Goal: Information Seeking & Learning: Check status

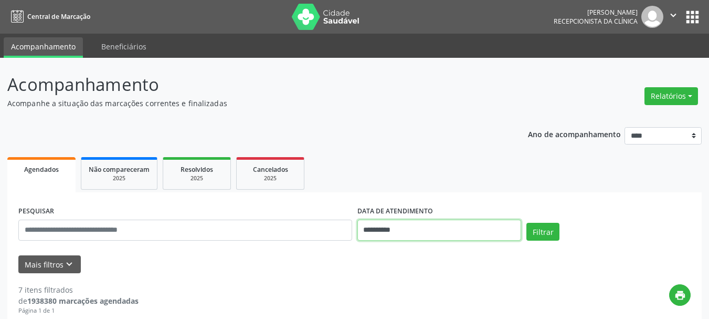
click at [419, 230] on input "**********" at bounding box center [440, 229] width 164 height 21
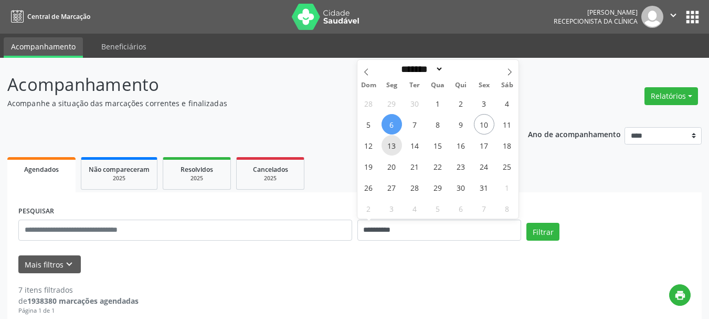
click at [390, 146] on span "13" at bounding box center [392, 145] width 20 height 20
type input "**********"
click at [392, 149] on span "13" at bounding box center [392, 145] width 20 height 20
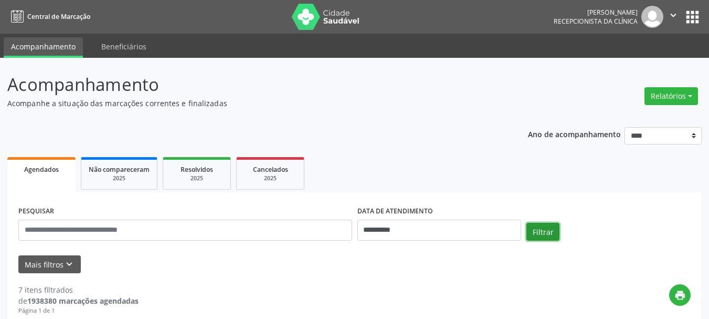
click at [539, 229] on button "Filtrar" at bounding box center [543, 232] width 33 height 18
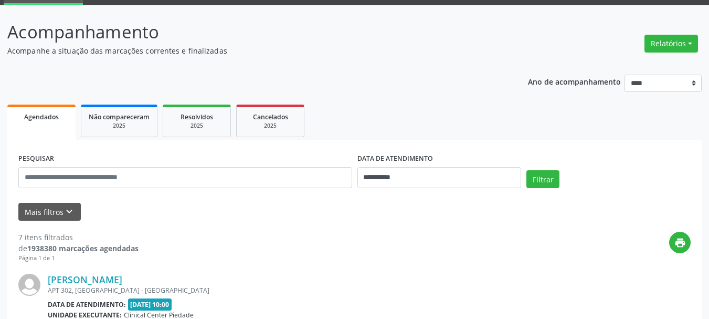
scroll to position [105, 0]
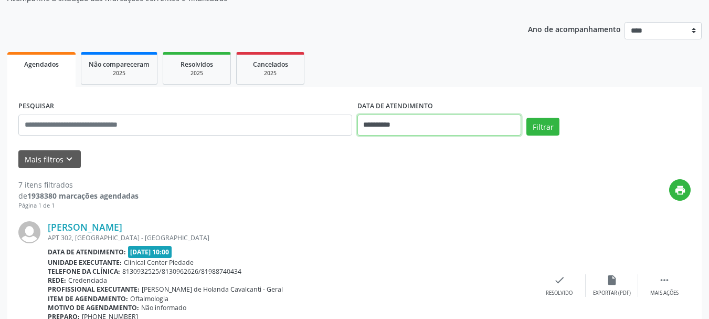
click at [411, 125] on input "**********" at bounding box center [440, 124] width 164 height 21
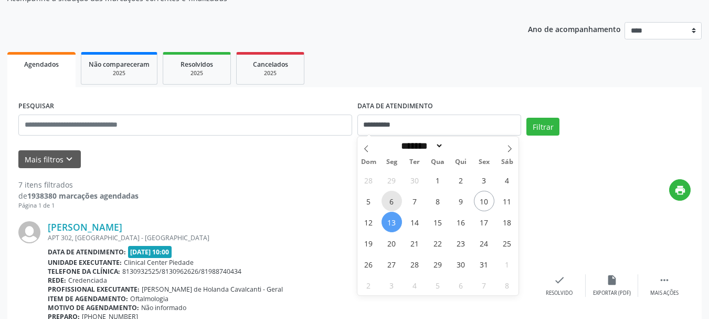
click at [392, 203] on span "6" at bounding box center [392, 201] width 20 height 20
type input "**********"
click at [393, 203] on span "6" at bounding box center [392, 201] width 20 height 20
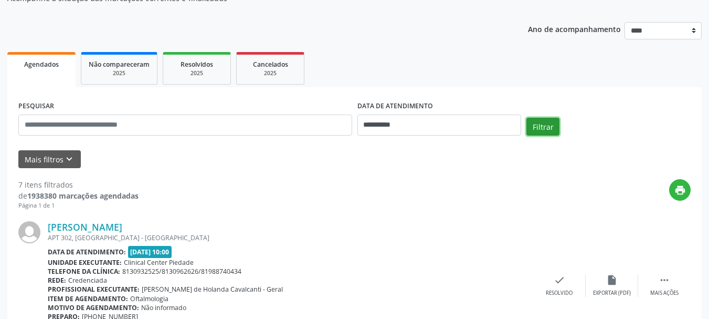
click at [540, 127] on button "Filtrar" at bounding box center [543, 127] width 33 height 18
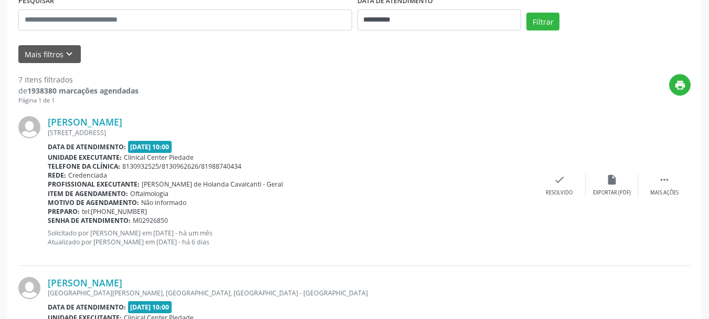
scroll to position [0, 0]
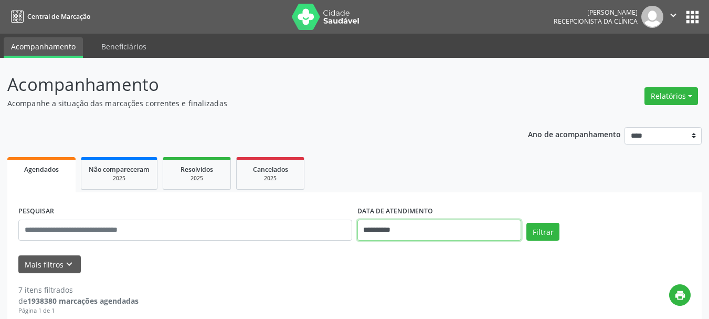
click at [411, 226] on input "**********" at bounding box center [440, 229] width 164 height 21
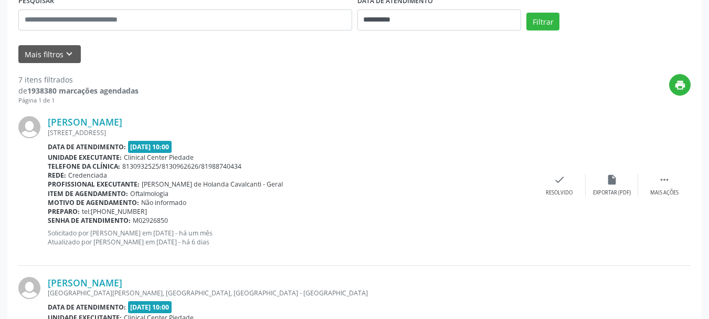
scroll to position [105, 0]
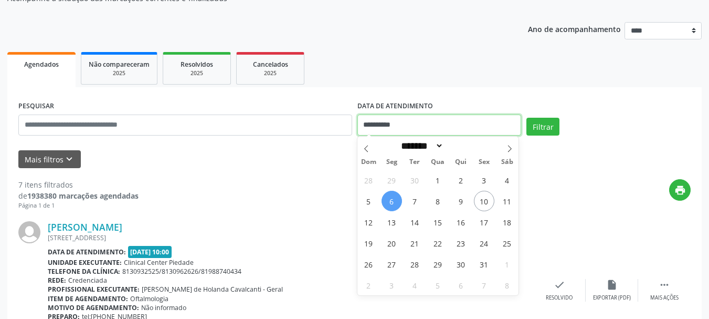
click at [380, 121] on input "**********" at bounding box center [440, 124] width 164 height 21
click at [390, 221] on span "13" at bounding box center [392, 222] width 20 height 20
type input "**********"
click at [390, 221] on span "13" at bounding box center [392, 222] width 20 height 20
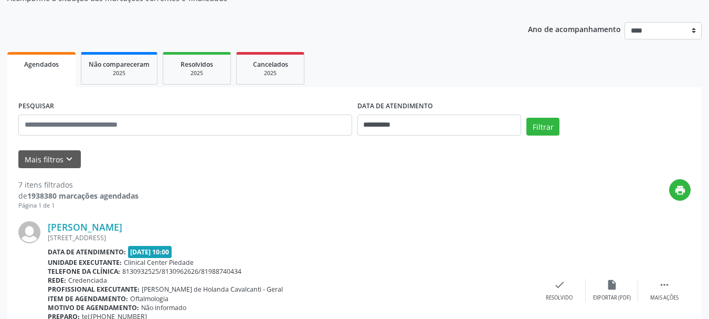
click at [390, 221] on div "[PERSON_NAME] [STREET_ADDRESS] Data de atendimento: [DATE] 10:00 Unidade execut…" at bounding box center [354, 290] width 673 height 160
click at [547, 124] on button "Filtrar" at bounding box center [543, 127] width 33 height 18
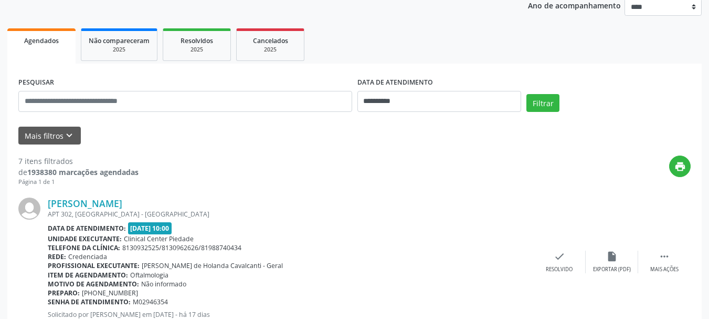
scroll to position [0, 0]
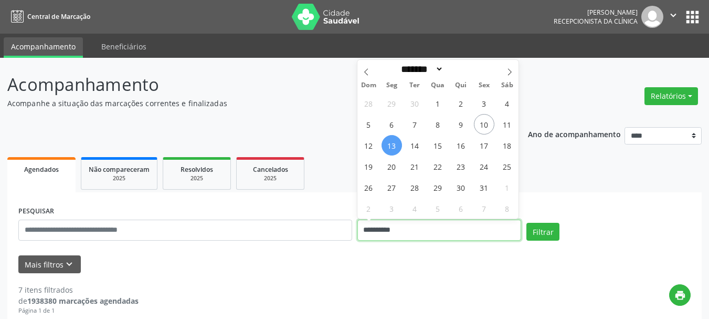
click at [405, 231] on input "**********" at bounding box center [440, 229] width 164 height 21
click at [389, 144] on span "13" at bounding box center [392, 145] width 20 height 20
type input "**********"
click at [389, 144] on span "13" at bounding box center [392, 145] width 20 height 20
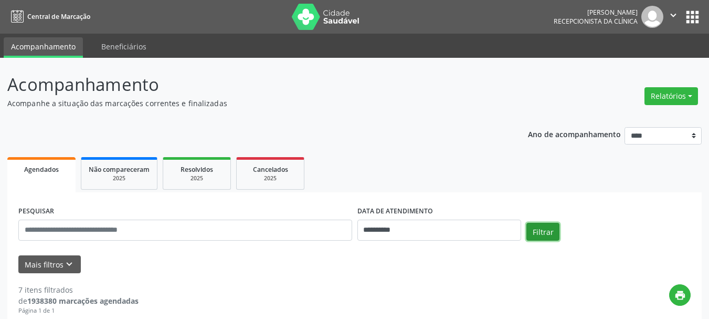
click at [548, 231] on button "Filtrar" at bounding box center [543, 232] width 33 height 18
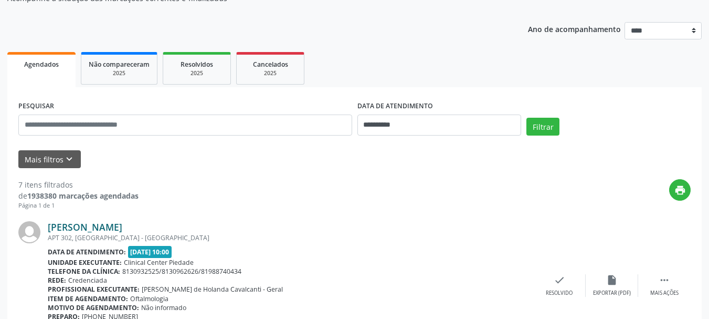
click at [92, 231] on link "[PERSON_NAME]" at bounding box center [85, 227] width 75 height 12
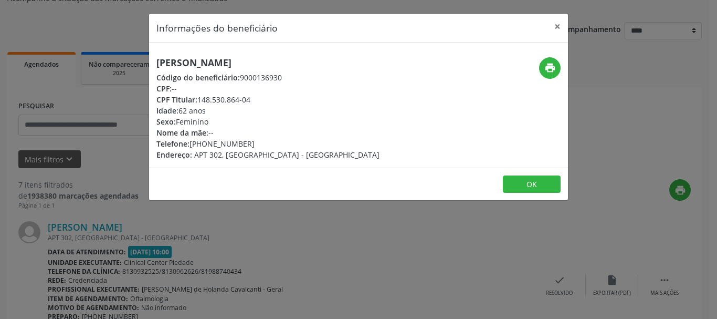
click at [239, 65] on h5 "[PERSON_NAME]" at bounding box center [267, 62] width 223 height 11
copy div "[PERSON_NAME]"
click at [214, 99] on div "CPF Titular: 148.530.864-04" at bounding box center [267, 99] width 223 height 11
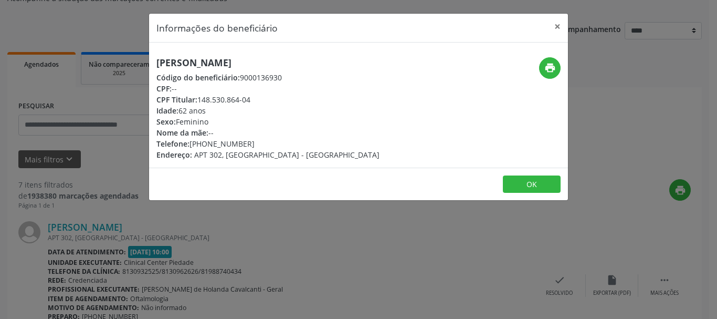
click at [214, 99] on div "CPF Titular: 148.530.864-04" at bounding box center [267, 99] width 223 height 11
click at [223, 99] on div "CPF Titular: 148.530.864-04" at bounding box center [267, 99] width 223 height 11
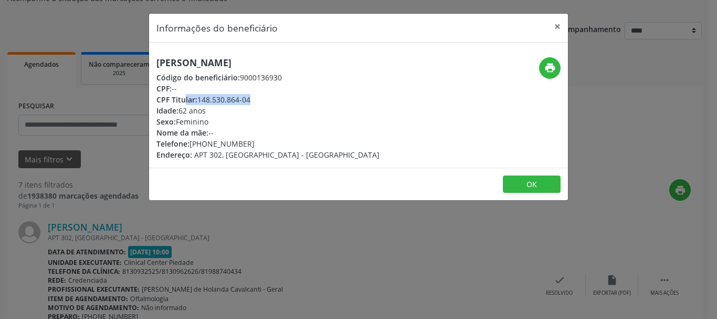
click at [223, 99] on div "CPF Titular: 148.530.864-04" at bounding box center [267, 99] width 223 height 11
click at [206, 98] on div "CPF Titular: 148.530.864-04" at bounding box center [267, 99] width 223 height 11
click at [197, 97] on span "CPF Titular:" at bounding box center [176, 100] width 41 height 10
click at [205, 97] on div "CPF Titular: 148.530.864-04" at bounding box center [267, 99] width 223 height 11
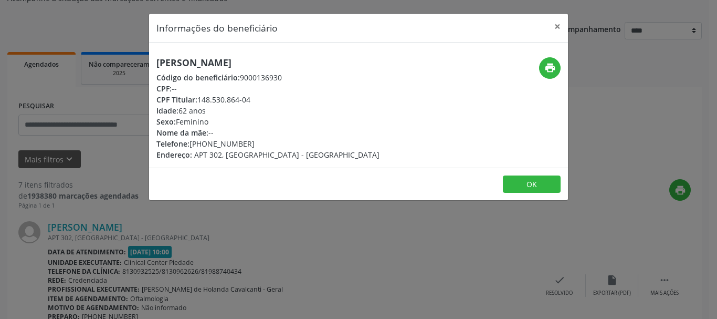
click at [234, 98] on div "CPF Titular: 148.530.864-04" at bounding box center [267, 99] width 223 height 11
click at [199, 97] on div "CPF Titular: 148.530.864-04" at bounding box center [267, 99] width 223 height 11
click at [204, 98] on div "CPF Titular: 148.530.864-04" at bounding box center [267, 99] width 223 height 11
drag, startPoint x: 214, startPoint y: 98, endPoint x: 224, endPoint y: 98, distance: 10.0
click at [224, 98] on div "CPF Titular: 148.530.864-04" at bounding box center [267, 99] width 223 height 11
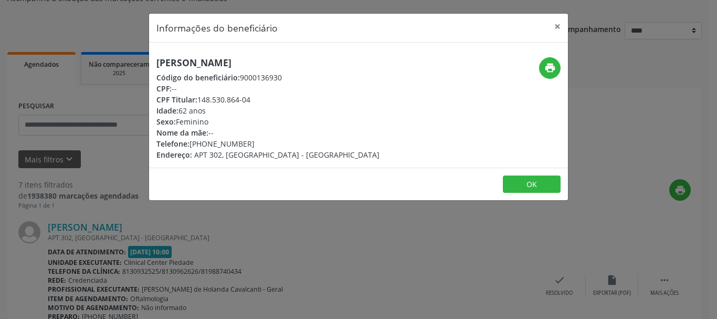
click at [200, 97] on div "CPF Titular: 148.530.864-04" at bounding box center [267, 99] width 223 height 11
click at [216, 97] on div "CPF Titular: 148.530.864-04" at bounding box center [267, 99] width 223 height 11
click at [231, 97] on div "CPF Titular: 148.530.864-04" at bounding box center [267, 99] width 223 height 11
drag, startPoint x: 198, startPoint y: 99, endPoint x: 204, endPoint y: 100, distance: 5.9
click at [202, 100] on div "CPF Titular: 148.530.864-04" at bounding box center [267, 99] width 223 height 11
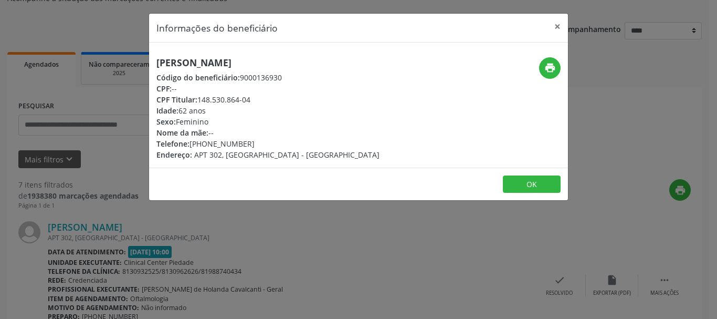
drag, startPoint x: 224, startPoint y: 100, endPoint x: 242, endPoint y: 100, distance: 17.9
click at [242, 100] on div "CPF Titular: 148.530.864-04" at bounding box center [267, 99] width 223 height 11
drag, startPoint x: 265, startPoint y: 100, endPoint x: 224, endPoint y: 102, distance: 40.5
click at [225, 102] on div "CPF Titular: 148.530.864-04" at bounding box center [267, 99] width 223 height 11
copy div "148.530.864-04"
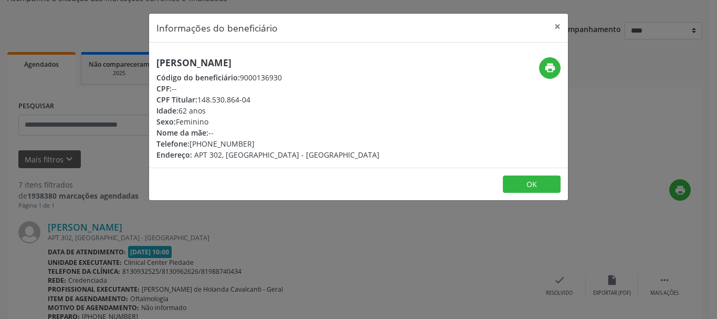
click at [213, 142] on div "Telefone: [PHONE_NUMBER]" at bounding box center [267, 143] width 223 height 11
drag, startPoint x: 191, startPoint y: 145, endPoint x: 235, endPoint y: 145, distance: 44.6
click at [233, 145] on div "Telefone: [PHONE_NUMBER]" at bounding box center [267, 143] width 223 height 11
click at [243, 145] on div "Telefone: [PHONE_NUMBER]" at bounding box center [267, 143] width 223 height 11
click at [245, 145] on div "Telefone: [PHONE_NUMBER]" at bounding box center [267, 143] width 223 height 11
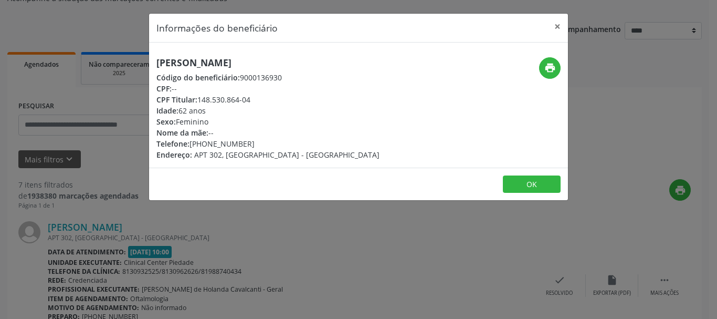
drag, startPoint x: 246, startPoint y: 144, endPoint x: 191, endPoint y: 141, distance: 55.2
click at [191, 141] on div "Telefone: [PHONE_NUMBER]" at bounding box center [267, 143] width 223 height 11
copy div "[PHONE_NUMBER]"
click at [557, 26] on button "×" at bounding box center [557, 27] width 21 height 26
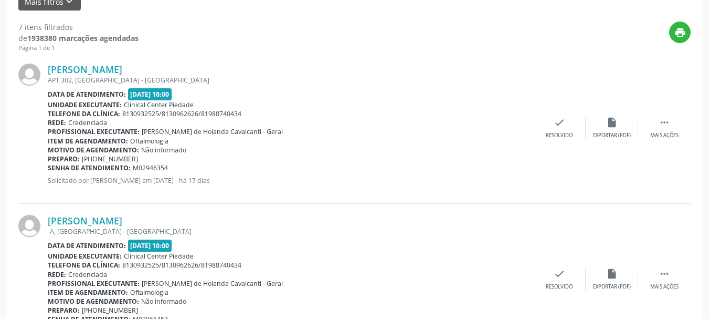
scroll to position [368, 0]
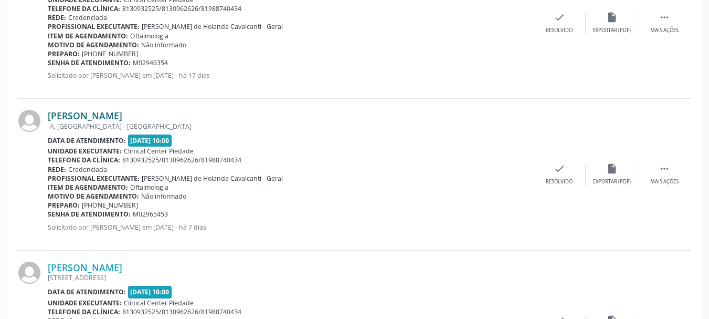
click at [79, 116] on link "[PERSON_NAME]" at bounding box center [85, 116] width 75 height 12
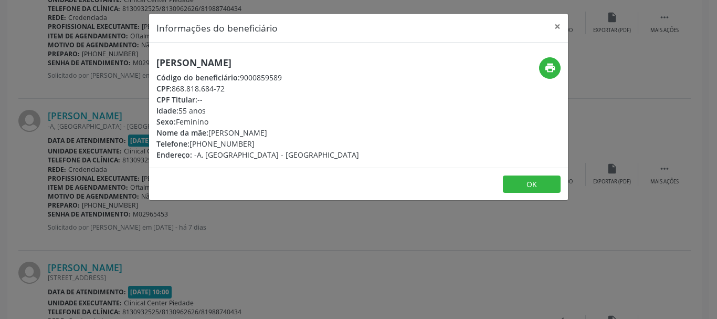
click at [228, 65] on h5 "[PERSON_NAME]" at bounding box center [257, 62] width 203 height 11
copy div "[PERSON_NAME]"
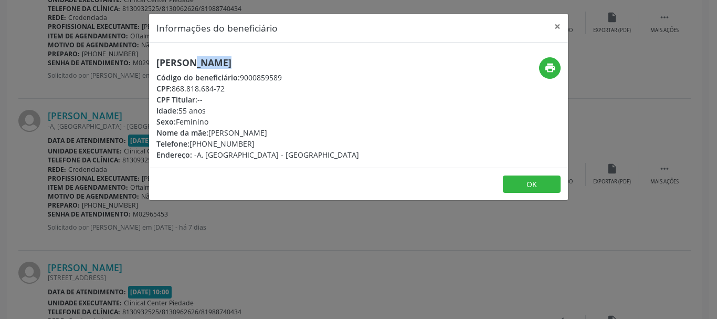
copy div "[PERSON_NAME]"
click at [205, 89] on div "CPF: 868.818.684-72" at bounding box center [257, 88] width 203 height 11
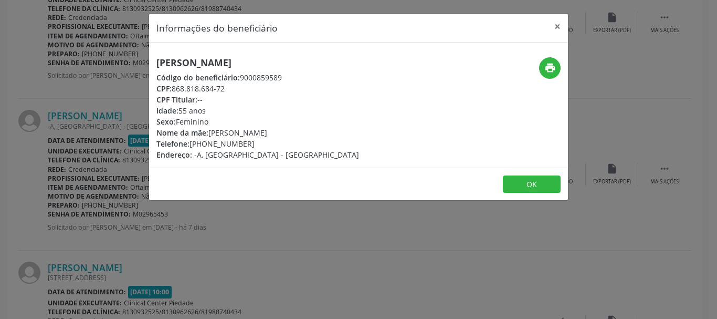
click at [191, 88] on div "CPF: 868.818.684-72" at bounding box center [257, 88] width 203 height 11
click at [171, 87] on span "CPF:" at bounding box center [163, 88] width 15 height 10
drag, startPoint x: 175, startPoint y: 87, endPoint x: 186, endPoint y: 88, distance: 11.1
click at [176, 87] on div "CPF: 868.818.684-72" at bounding box center [257, 88] width 203 height 11
drag, startPoint x: 186, startPoint y: 88, endPoint x: 214, endPoint y: 88, distance: 28.4
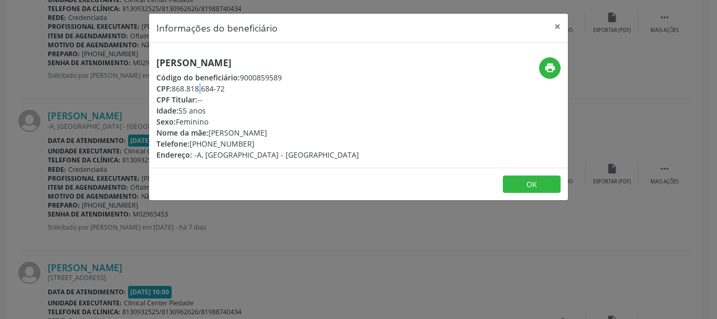
click at [215, 89] on div "CPF: 868.818.684-72" at bounding box center [257, 88] width 203 height 11
click at [176, 86] on div "CPF: 868.818.684-72" at bounding box center [257, 88] width 203 height 11
click at [173, 86] on div "CPF: 868.818.684-72" at bounding box center [257, 88] width 203 height 11
click at [200, 87] on div "CPF: 868.818.684-72" at bounding box center [257, 88] width 203 height 11
click at [174, 89] on div "CPF: 868.818.684-72" at bounding box center [257, 88] width 203 height 11
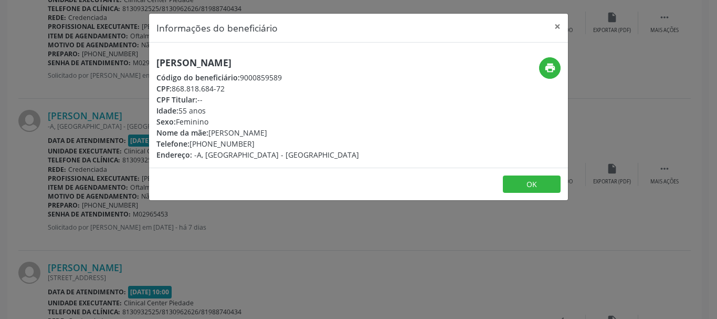
drag, startPoint x: 174, startPoint y: 89, endPoint x: 224, endPoint y: 91, distance: 49.4
click at [224, 91] on div "CPF: 868.818.684-72" at bounding box center [257, 88] width 203 height 11
copy div "868.818.684-72"
click at [200, 144] on div "Telefone: [PHONE_NUMBER]" at bounding box center [257, 143] width 203 height 11
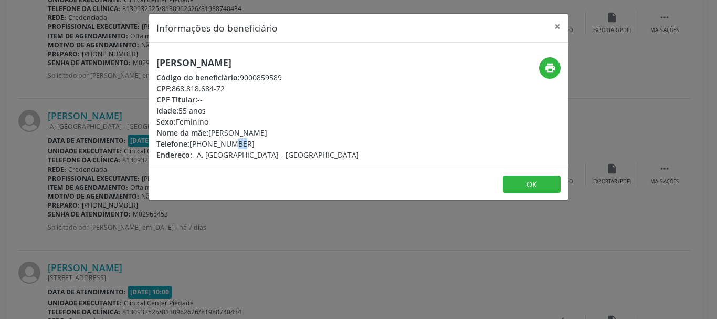
click at [202, 144] on div "Telefone: [PHONE_NUMBER]" at bounding box center [257, 143] width 203 height 11
click at [186, 143] on span "Telefone:" at bounding box center [172, 144] width 33 height 10
click at [192, 143] on div "Telefone: [PHONE_NUMBER]" at bounding box center [257, 143] width 203 height 11
click at [216, 144] on div "Telefone: [PHONE_NUMBER]" at bounding box center [257, 143] width 203 height 11
click at [190, 141] on span "Telefone:" at bounding box center [172, 144] width 33 height 10
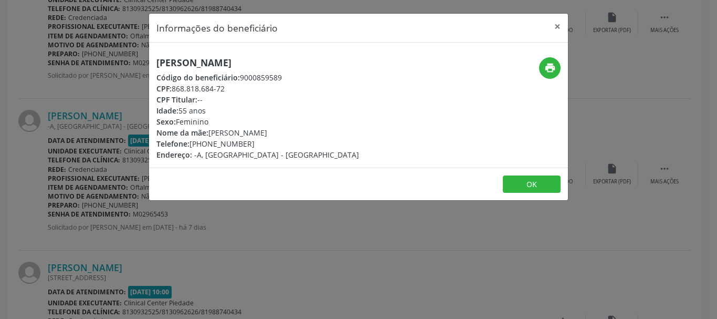
click at [201, 141] on div "Telefone: [PHONE_NUMBER]" at bounding box center [257, 143] width 203 height 11
click at [243, 141] on div "Telefone: [PHONE_NUMBER]" at bounding box center [257, 143] width 203 height 11
drag, startPoint x: 247, startPoint y: 141, endPoint x: 222, endPoint y: 142, distance: 25.7
click at [242, 141] on div "Telefone: [PHONE_NUMBER]" at bounding box center [257, 143] width 203 height 11
drag, startPoint x: 222, startPoint y: 142, endPoint x: 198, endPoint y: 143, distance: 23.1
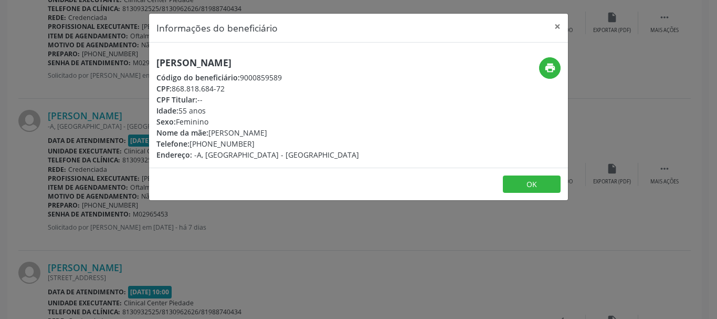
click at [204, 143] on div "Telefone: [PHONE_NUMBER]" at bounding box center [257, 143] width 203 height 11
click at [198, 143] on div "Telefone: [PHONE_NUMBER]" at bounding box center [257, 143] width 203 height 11
click at [245, 142] on div "Telefone: [PHONE_NUMBER]" at bounding box center [257, 143] width 203 height 11
drag, startPoint x: 245, startPoint y: 142, endPoint x: 192, endPoint y: 143, distance: 53.6
click at [192, 143] on div "Telefone: [PHONE_NUMBER]" at bounding box center [257, 143] width 203 height 11
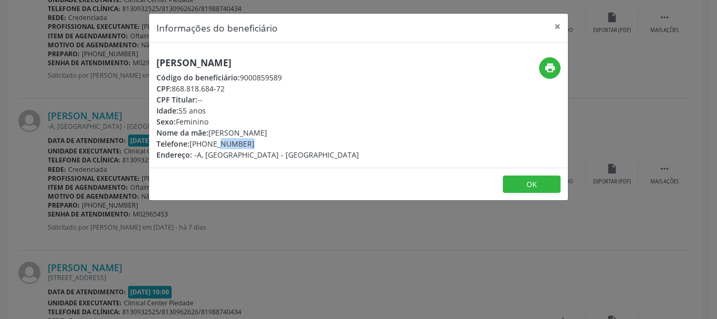
copy div "[PHONE_NUMBER]"
click at [554, 28] on button "×" at bounding box center [557, 27] width 21 height 26
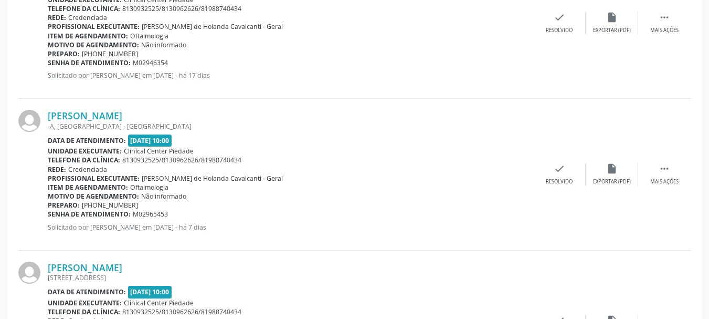
scroll to position [420, 0]
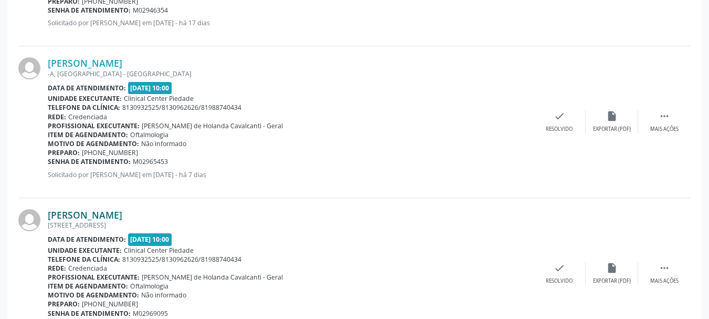
click at [77, 215] on link "[PERSON_NAME]" at bounding box center [85, 215] width 75 height 12
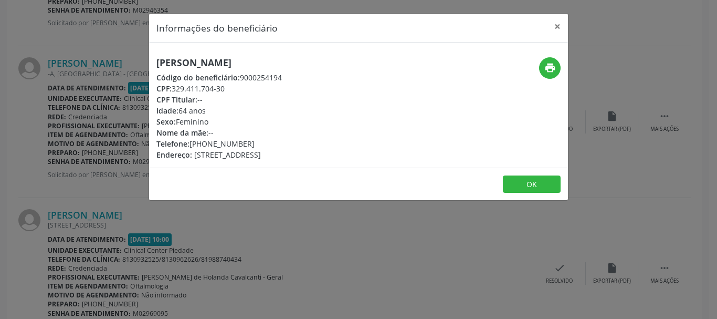
click at [232, 61] on h5 "[PERSON_NAME]" at bounding box center [218, 62] width 125 height 11
copy div "[PERSON_NAME]"
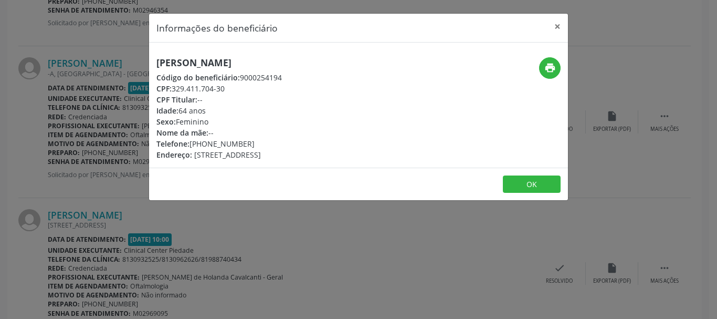
click at [224, 144] on div "Telefone: [PHONE_NUMBER]" at bounding box center [218, 143] width 125 height 11
click at [202, 144] on div "Telefone: [PHONE_NUMBER]" at bounding box center [218, 143] width 125 height 11
click at [189, 143] on span "Telefone:" at bounding box center [172, 144] width 33 height 10
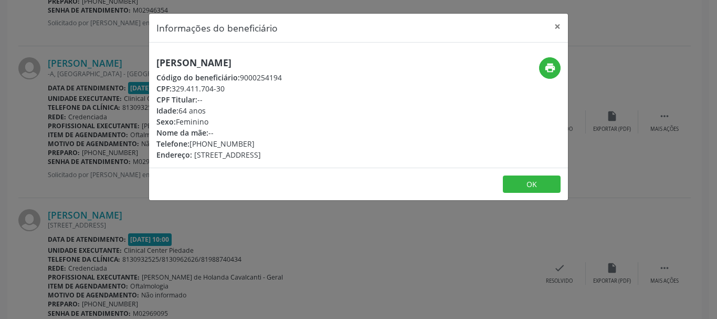
click at [190, 143] on span "Telefone:" at bounding box center [172, 144] width 33 height 10
drag, startPoint x: 193, startPoint y: 143, endPoint x: 247, endPoint y: 145, distance: 54.1
click at [247, 145] on div "Telefone: [PHONE_NUMBER]" at bounding box center [218, 143] width 125 height 11
copy div "[PHONE_NUMBER]"
click at [174, 89] on div "CPF: 329.411.704-30" at bounding box center [218, 88] width 125 height 11
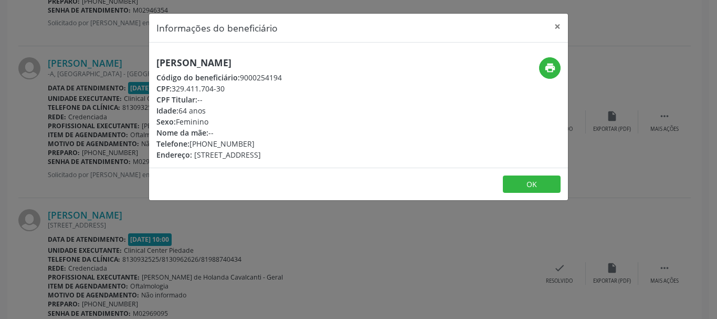
drag, startPoint x: 174, startPoint y: 89, endPoint x: 222, endPoint y: 90, distance: 48.3
click at [222, 90] on div "CPF: 329.411.704-30" at bounding box center [218, 88] width 125 height 11
click at [561, 24] on button "×" at bounding box center [557, 27] width 21 height 26
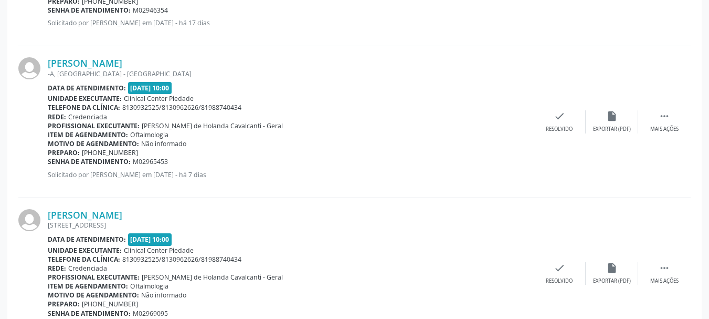
scroll to position [578, 0]
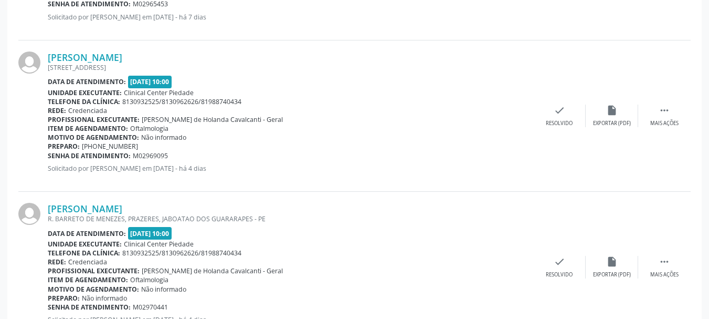
click at [73, 216] on div "R. BARRETO DE MENEZES, PRAZERES, JABOATAO DOS GUARARAPES - PE" at bounding box center [291, 218] width 486 height 9
click at [79, 208] on link "[PERSON_NAME]" at bounding box center [85, 209] width 75 height 12
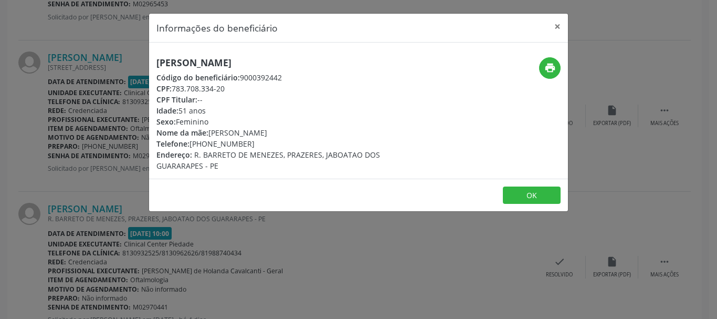
click at [292, 61] on h5 "[PERSON_NAME]" at bounding box center [288, 62] width 265 height 11
click at [212, 88] on div "CPF: 783.708.334-20" at bounding box center [288, 88] width 265 height 11
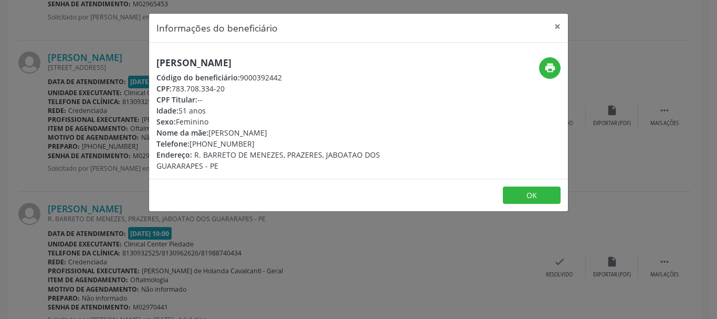
click at [212, 88] on div "CPF: 783.708.334-20" at bounding box center [288, 88] width 265 height 11
click at [173, 88] on div "CPF: 783.708.334-20" at bounding box center [288, 88] width 265 height 11
click at [175, 88] on div "CPF: 783.708.334-20" at bounding box center [288, 88] width 265 height 11
click at [186, 88] on div "CPF: 783.708.334-20" at bounding box center [288, 88] width 265 height 11
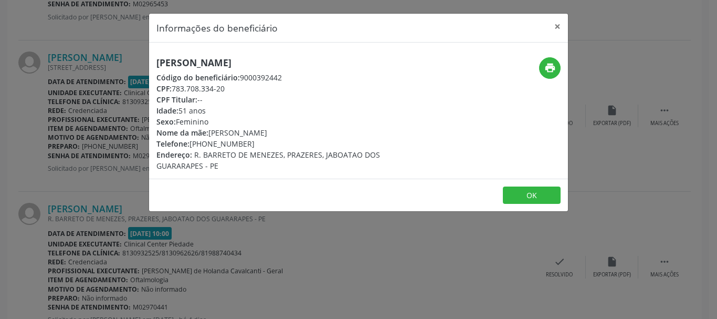
click at [172, 88] on span "CPF:" at bounding box center [163, 88] width 15 height 10
drag, startPoint x: 186, startPoint y: 88, endPoint x: 216, endPoint y: 88, distance: 30.5
click at [213, 88] on div "CPF: 783.708.334-20" at bounding box center [288, 88] width 265 height 11
click at [215, 88] on div "CPF: 783.708.334-20" at bounding box center [288, 88] width 265 height 11
click at [219, 88] on div "CPF: 783.708.334-20" at bounding box center [288, 88] width 265 height 11
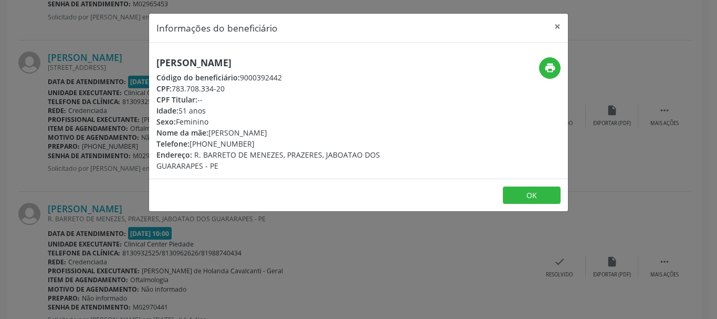
click at [174, 88] on div "CPF: 783.708.334-20" at bounding box center [288, 88] width 265 height 11
drag, startPoint x: 187, startPoint y: 90, endPoint x: 193, endPoint y: 91, distance: 6.4
click at [193, 91] on div "CPF: 783.708.334-20" at bounding box center [288, 88] width 265 height 11
drag, startPoint x: 174, startPoint y: 89, endPoint x: 201, endPoint y: 89, distance: 26.8
click at [201, 89] on div "CPF: 783.708.334-20" at bounding box center [288, 88] width 265 height 11
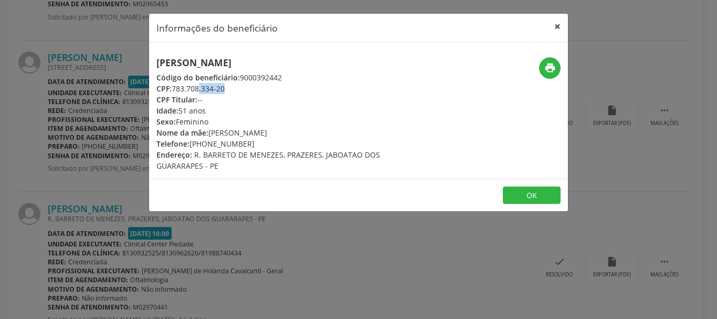
click at [559, 24] on button "×" at bounding box center [557, 27] width 21 height 26
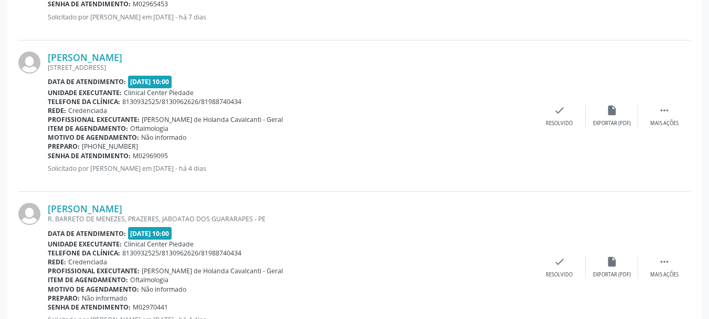
scroll to position [788, 0]
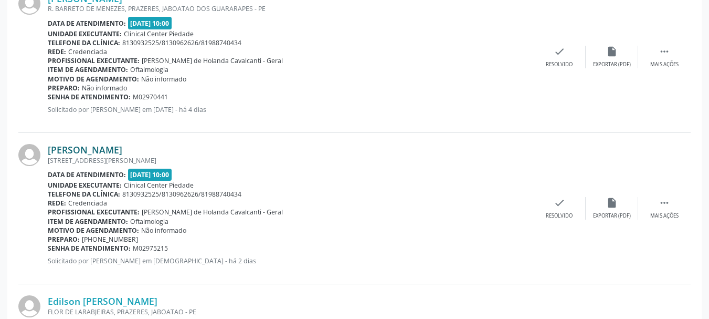
click at [83, 153] on link "[PERSON_NAME]" at bounding box center [85, 150] width 75 height 12
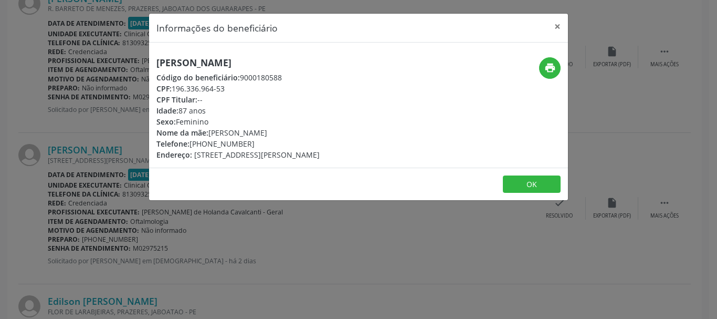
click at [244, 59] on h5 "[PERSON_NAME]" at bounding box center [237, 62] width 163 height 11
click at [210, 86] on div "CPF: 196.336.964-53" at bounding box center [237, 88] width 163 height 11
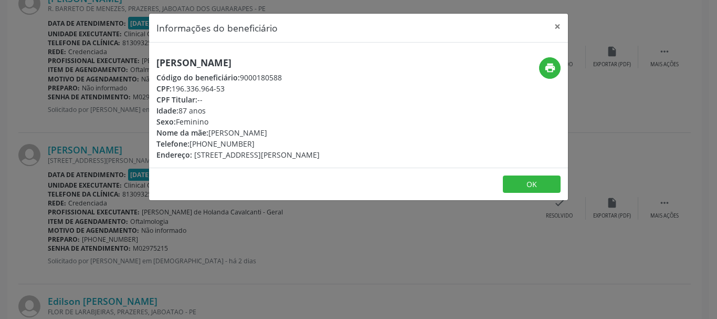
click at [210, 86] on div "CPF: 196.336.964-53" at bounding box center [237, 88] width 163 height 11
click at [191, 90] on div "CPF: 196.336.964-53" at bounding box center [237, 88] width 163 height 11
drag, startPoint x: 173, startPoint y: 88, endPoint x: 179, endPoint y: 88, distance: 5.8
click at [176, 88] on div "CPF: 196.336.964-53" at bounding box center [237, 88] width 163 height 11
click at [184, 86] on div "CPF: 196.336.964-53" at bounding box center [237, 88] width 163 height 11
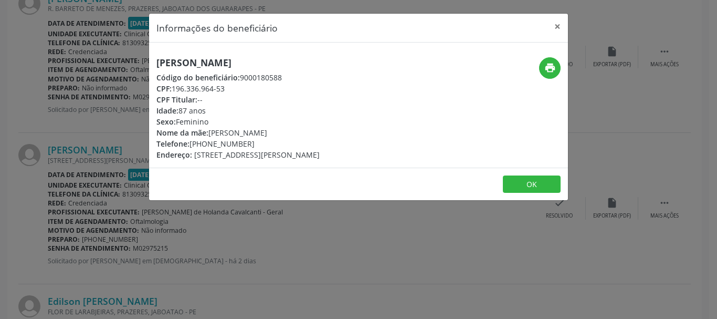
click at [176, 86] on div "CPF: 196.336.964-53" at bounding box center [237, 88] width 163 height 11
drag, startPoint x: 184, startPoint y: 87, endPoint x: 213, endPoint y: 88, distance: 29.4
click at [214, 88] on div "CPF: 196.336.964-53" at bounding box center [237, 88] width 163 height 11
click at [174, 87] on div "CPF: 196.336.964-53" at bounding box center [237, 88] width 163 height 11
drag, startPoint x: 188, startPoint y: 87, endPoint x: 199, endPoint y: 88, distance: 11.0
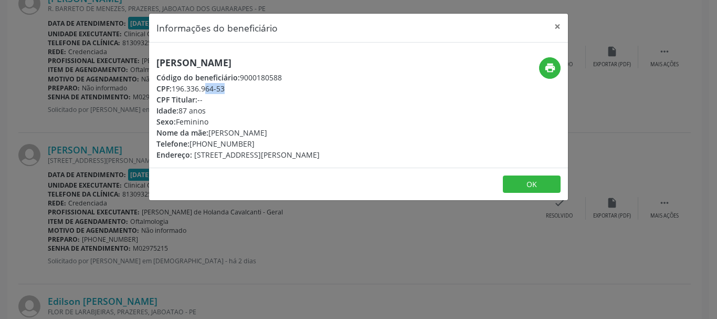
click at [199, 88] on div "CPF: 196.336.964-53" at bounding box center [237, 88] width 163 height 11
drag, startPoint x: 173, startPoint y: 86, endPoint x: 214, endPoint y: 89, distance: 41.6
click at [212, 89] on div "CPF: 196.336.964-53" at bounding box center [237, 88] width 163 height 11
click at [229, 90] on div "CPF: 196.336.964-53" at bounding box center [237, 88] width 163 height 11
drag, startPoint x: 230, startPoint y: 90, endPoint x: 202, endPoint y: 89, distance: 27.8
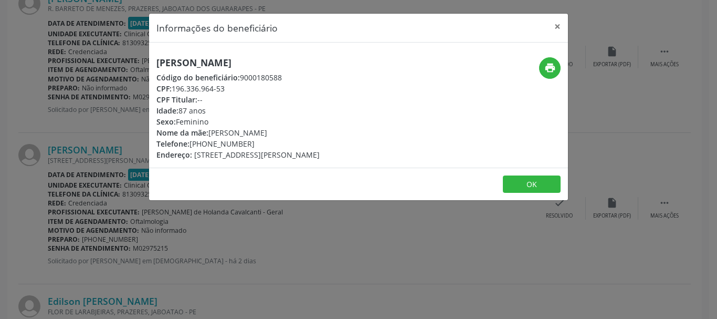
click at [227, 90] on div "CPF: 196.336.964-53" at bounding box center [237, 88] width 163 height 11
click at [173, 87] on div "CPF: 196.336.964-53" at bounding box center [237, 88] width 163 height 11
drag, startPoint x: 192, startPoint y: 87, endPoint x: 229, endPoint y: 88, distance: 36.8
click at [229, 88] on div "CPF: 196.336.964-53" at bounding box center [237, 88] width 163 height 11
drag, startPoint x: 190, startPoint y: 144, endPoint x: 195, endPoint y: 145, distance: 5.4
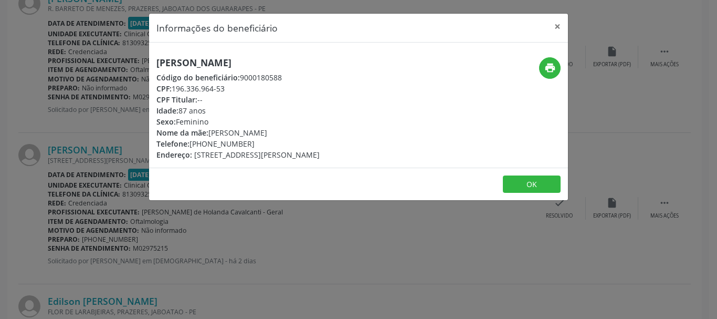
click at [193, 145] on div "Telefone: [PHONE_NUMBER]" at bounding box center [237, 143] width 163 height 11
drag, startPoint x: 205, startPoint y: 146, endPoint x: 215, endPoint y: 146, distance: 10.5
click at [212, 146] on div "Telefone: [PHONE_NUMBER]" at bounding box center [237, 143] width 163 height 11
drag, startPoint x: 218, startPoint y: 146, endPoint x: 196, endPoint y: 145, distance: 22.6
click at [216, 146] on div "Telefone: [PHONE_NUMBER]" at bounding box center [237, 143] width 163 height 11
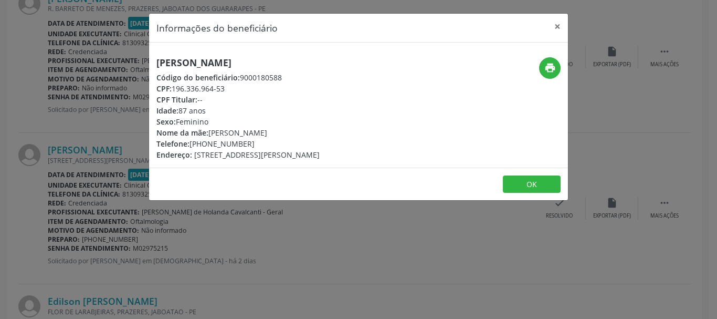
click at [190, 144] on span "Telefone:" at bounding box center [172, 144] width 33 height 10
click at [191, 144] on div "Telefone: [PHONE_NUMBER]" at bounding box center [237, 143] width 163 height 11
click at [211, 144] on div "Telefone: [PHONE_NUMBER]" at bounding box center [237, 143] width 163 height 11
drag, startPoint x: 218, startPoint y: 144, endPoint x: 232, endPoint y: 145, distance: 13.7
click at [232, 145] on div "Telefone: [PHONE_NUMBER]" at bounding box center [237, 143] width 163 height 11
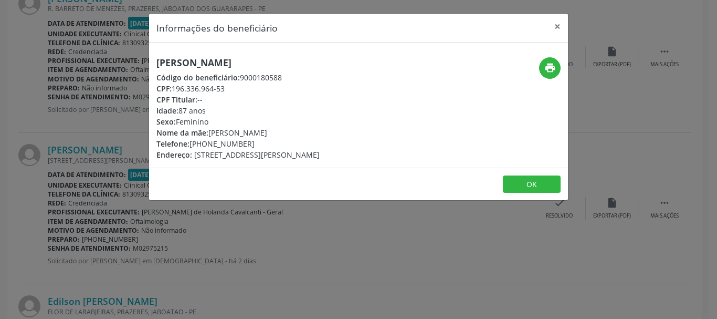
drag, startPoint x: 265, startPoint y: 145, endPoint x: 244, endPoint y: 145, distance: 20.5
click at [258, 145] on div "Telefone: [PHONE_NUMBER]" at bounding box center [237, 143] width 163 height 11
click at [246, 145] on div "Telefone: [PHONE_NUMBER]" at bounding box center [237, 143] width 163 height 11
drag, startPoint x: 239, startPoint y: 145, endPoint x: 227, endPoint y: 145, distance: 12.1
click at [234, 145] on div "Telefone: [PHONE_NUMBER]" at bounding box center [237, 143] width 163 height 11
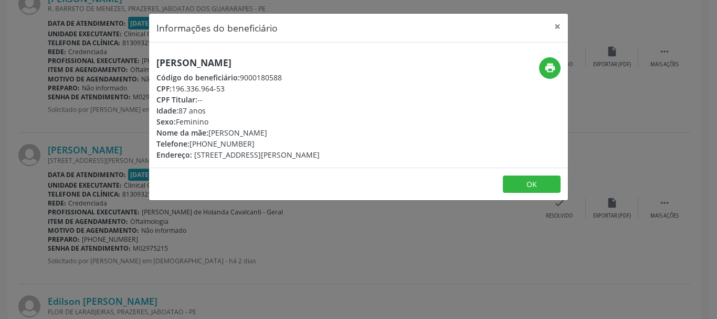
drag, startPoint x: 227, startPoint y: 145, endPoint x: 221, endPoint y: 145, distance: 5.8
click at [221, 145] on div "Telefone: [PHONE_NUMBER]" at bounding box center [237, 143] width 163 height 11
click at [245, 144] on div "Telefone: [PHONE_NUMBER]" at bounding box center [237, 143] width 163 height 11
drag, startPoint x: 238, startPoint y: 144, endPoint x: 193, endPoint y: 144, distance: 45.2
click at [193, 144] on div "Telefone: [PHONE_NUMBER]" at bounding box center [237, 143] width 163 height 11
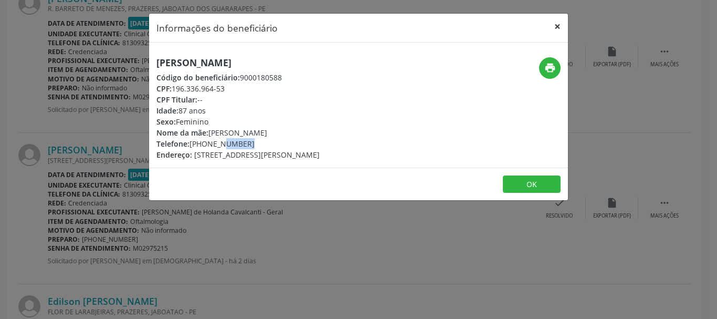
click at [557, 23] on button "×" at bounding box center [557, 27] width 21 height 26
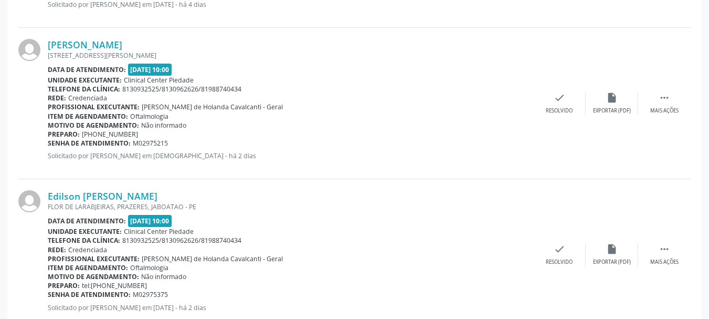
scroll to position [998, 0]
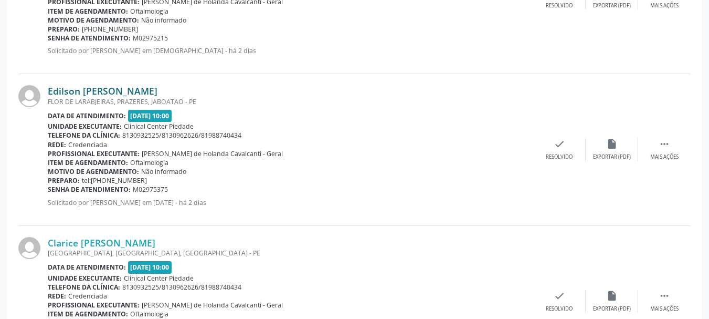
click at [96, 90] on link "Edilson [PERSON_NAME]" at bounding box center [103, 91] width 110 height 12
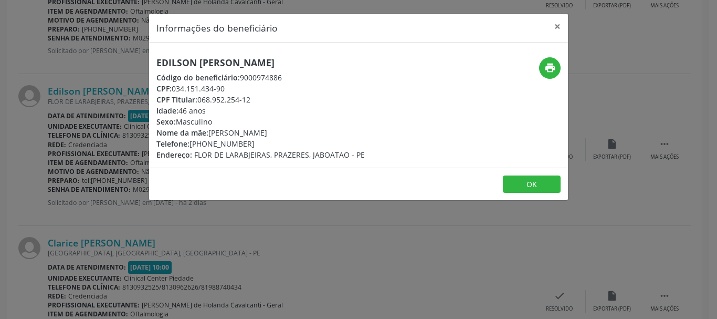
click at [232, 55] on div "Edilson [PERSON_NAME] Código do beneficiário: 9000974886 CPF: 034.151.434-90 CP…" at bounding box center [358, 105] width 419 height 125
click at [231, 62] on h5 "Edilson [PERSON_NAME]" at bounding box center [260, 62] width 208 height 11
click at [212, 86] on div "CPF: 034.151.434-90" at bounding box center [260, 88] width 208 height 11
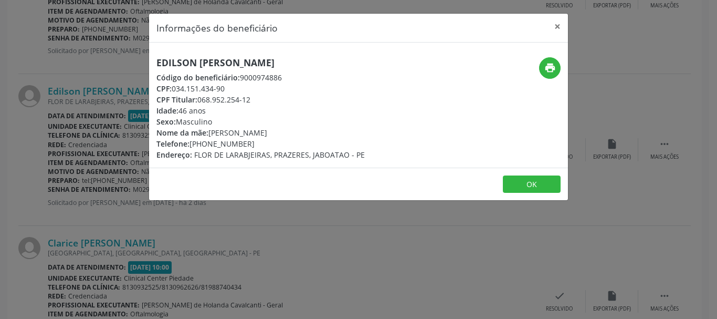
click at [175, 90] on div "CPF: 034.151.434-90" at bounding box center [260, 88] width 208 height 11
click at [193, 92] on div "CPF: 034.151.434-90" at bounding box center [260, 88] width 208 height 11
drag, startPoint x: 195, startPoint y: 90, endPoint x: 227, endPoint y: 88, distance: 32.1
click at [227, 88] on div "CPF: 034.151.434-90" at bounding box center [260, 88] width 208 height 11
click at [193, 141] on div "Telefone: [PHONE_NUMBER]" at bounding box center [260, 143] width 208 height 11
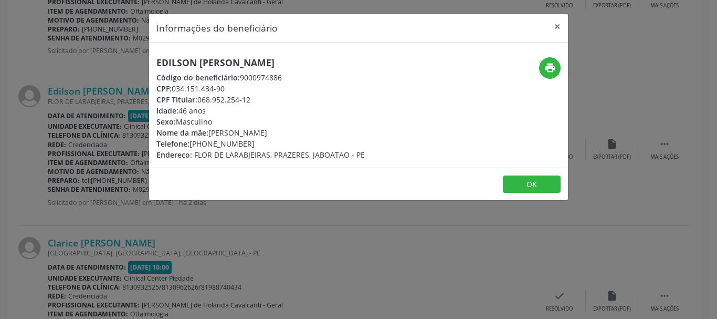
click at [217, 141] on div "Telefone: [PHONE_NUMBER]" at bounding box center [260, 143] width 208 height 11
click at [223, 141] on div "Telefone: [PHONE_NUMBER]" at bounding box center [260, 143] width 208 height 11
drag, startPoint x: 215, startPoint y: 142, endPoint x: 237, endPoint y: 139, distance: 22.3
click at [220, 140] on div "Telefone: [PHONE_NUMBER]" at bounding box center [260, 143] width 208 height 11
drag, startPoint x: 252, startPoint y: 138, endPoint x: 189, endPoint y: 142, distance: 62.6
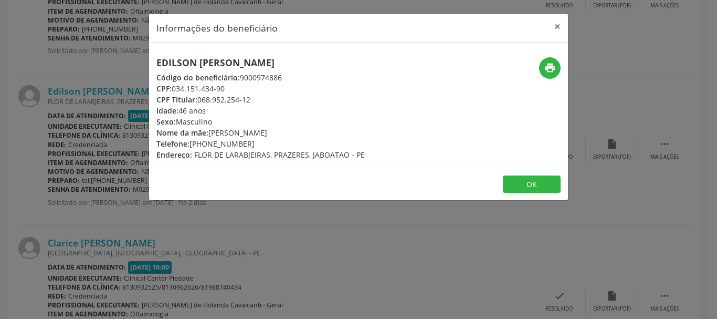
click at [189, 142] on div "Telefone: [PHONE_NUMBER]" at bounding box center [260, 143] width 208 height 11
click at [189, 142] on span "Telefone:" at bounding box center [172, 144] width 33 height 10
click at [247, 142] on div "Telefone: [PHONE_NUMBER]" at bounding box center [260, 143] width 208 height 11
click at [239, 142] on div "Telefone: [PHONE_NUMBER]" at bounding box center [260, 143] width 208 height 11
click at [235, 142] on div "Telefone: [PHONE_NUMBER]" at bounding box center [260, 143] width 208 height 11
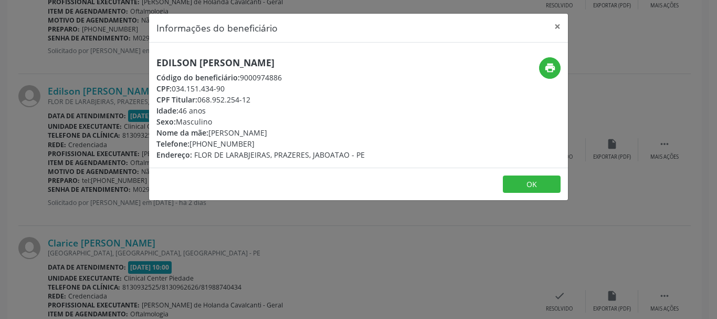
click at [251, 140] on div "Telefone: [PHONE_NUMBER]" at bounding box center [260, 143] width 208 height 11
click at [245, 142] on div "Telefone: [PHONE_NUMBER]" at bounding box center [260, 143] width 208 height 11
click at [216, 143] on div "Telefone: [PHONE_NUMBER]" at bounding box center [260, 143] width 208 height 11
click at [221, 144] on div "Telefone: [PHONE_NUMBER]" at bounding box center [260, 143] width 208 height 11
drag, startPoint x: 246, startPoint y: 143, endPoint x: 191, endPoint y: 145, distance: 55.7
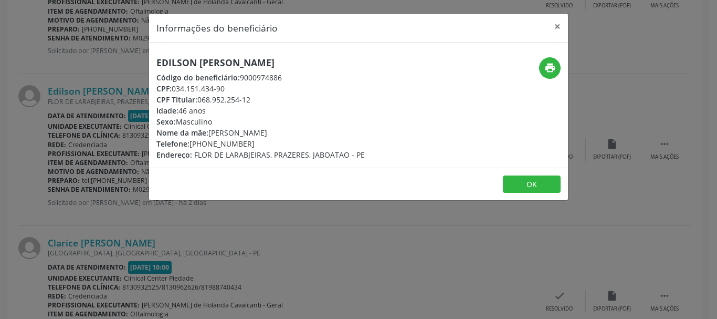
click at [191, 145] on div "Telefone: [PHONE_NUMBER]" at bounding box center [260, 143] width 208 height 11
click at [190, 145] on span "Telefone:" at bounding box center [172, 144] width 33 height 10
click at [190, 142] on span "Telefone:" at bounding box center [172, 144] width 33 height 10
drag, startPoint x: 191, startPoint y: 142, endPoint x: 245, endPoint y: 144, distance: 54.1
click at [245, 144] on div "Telefone: [PHONE_NUMBER]" at bounding box center [260, 143] width 208 height 11
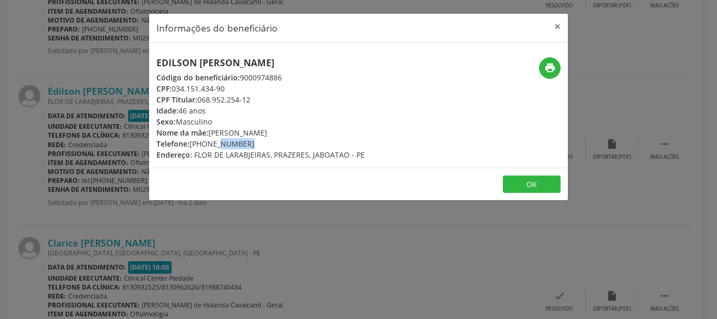
click at [246, 144] on div "Telefone: [PHONE_NUMBER]" at bounding box center [260, 143] width 208 height 11
click at [192, 143] on div "Telefone: [PHONE_NUMBER]" at bounding box center [260, 143] width 208 height 11
drag, startPoint x: 192, startPoint y: 143, endPoint x: 200, endPoint y: 143, distance: 7.9
click at [194, 143] on div "Telefone: [PHONE_NUMBER]" at bounding box center [260, 143] width 208 height 11
click at [555, 26] on button "×" at bounding box center [557, 27] width 21 height 26
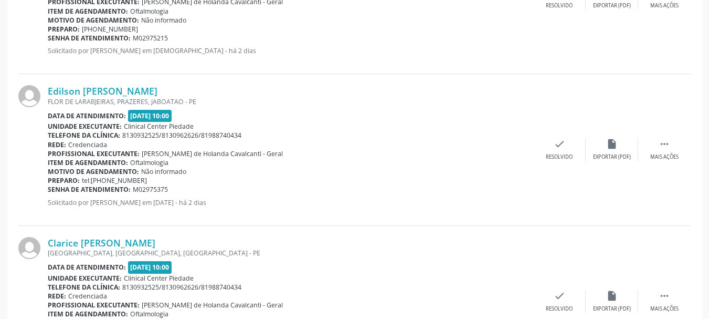
scroll to position [1074, 0]
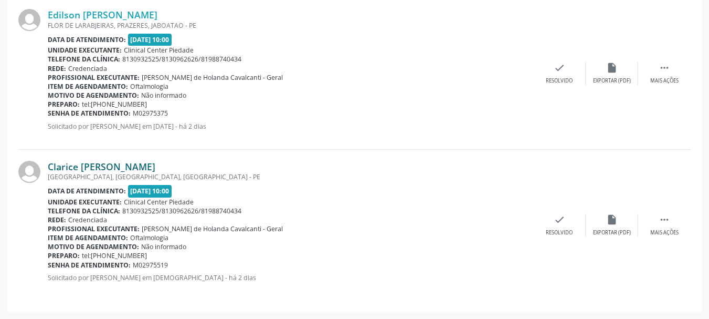
click at [77, 168] on link "Clarice [PERSON_NAME]" at bounding box center [102, 167] width 108 height 12
click at [128, 171] on link "Clarice [PERSON_NAME]" at bounding box center [102, 167] width 108 height 12
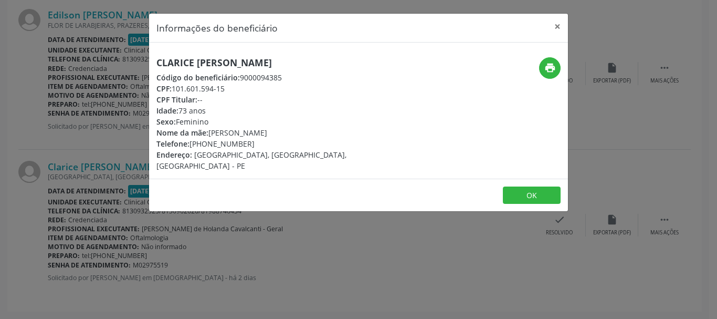
click at [214, 65] on h5 "Clarice [PERSON_NAME]" at bounding box center [288, 62] width 265 height 11
click at [200, 87] on div "CPF: 101.601.594-15" at bounding box center [288, 88] width 265 height 11
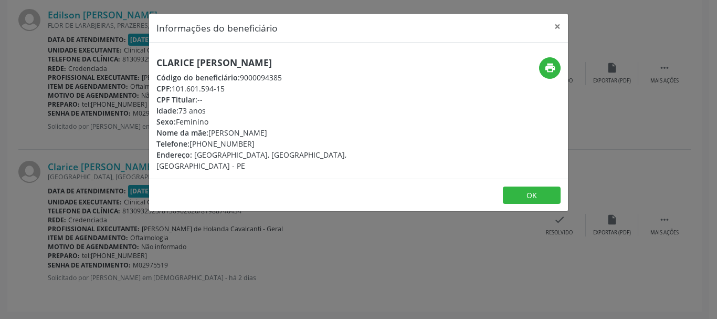
click at [200, 87] on div "CPF: 101.601.594-15" at bounding box center [288, 88] width 265 height 11
click at [175, 87] on div "CPF: 101.601.594-15" at bounding box center [288, 88] width 265 height 11
drag, startPoint x: 175, startPoint y: 87, endPoint x: 187, endPoint y: 87, distance: 12.1
click at [184, 87] on div "CPF: 101.601.594-15" at bounding box center [288, 88] width 265 height 11
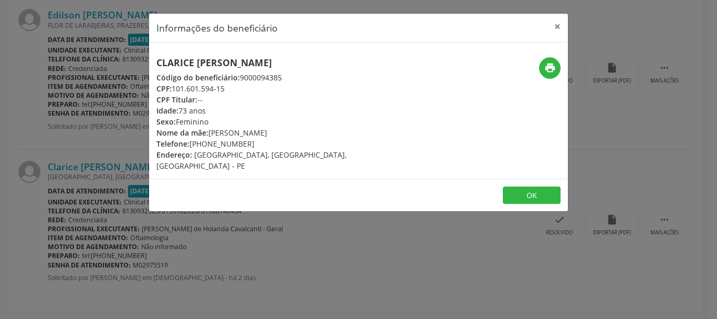
click at [216, 89] on div "CPF: 101.601.594-15" at bounding box center [288, 88] width 265 height 11
click at [229, 87] on div "CPF: 101.601.594-15" at bounding box center [288, 88] width 265 height 11
drag, startPoint x: 229, startPoint y: 87, endPoint x: 211, endPoint y: 86, distance: 18.4
click at [211, 86] on div "CPF: 101.601.594-15" at bounding box center [288, 88] width 265 height 11
click at [204, 86] on div "CPF: 101.601.594-15" at bounding box center [288, 88] width 265 height 11
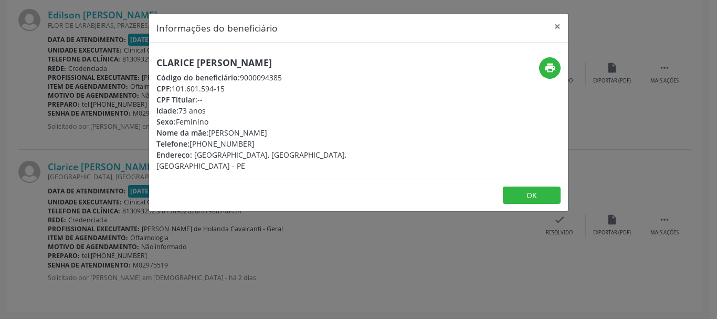
click at [205, 143] on div "Telefone: [PHONE_NUMBER]" at bounding box center [288, 143] width 265 height 11
click at [189, 145] on span "Telefone:" at bounding box center [172, 144] width 33 height 10
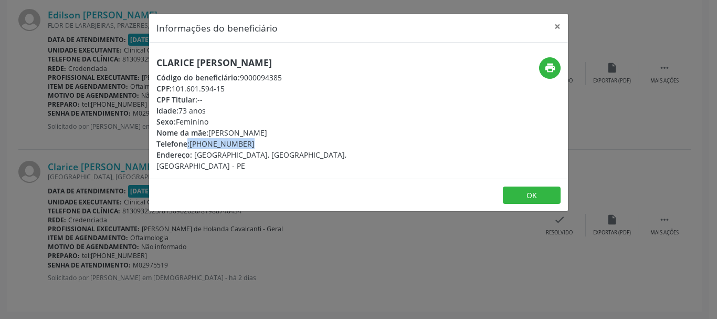
drag, startPoint x: 205, startPoint y: 145, endPoint x: 249, endPoint y: 142, distance: 44.7
click at [249, 142] on div "Telefone: [PHONE_NUMBER]" at bounding box center [288, 143] width 265 height 11
click at [524, 186] on button "OK" at bounding box center [532, 195] width 58 height 18
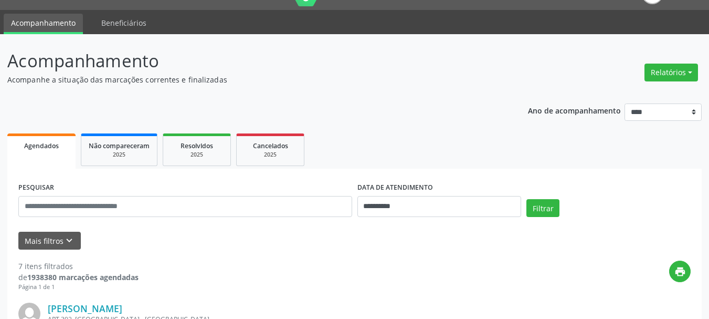
scroll to position [0, 0]
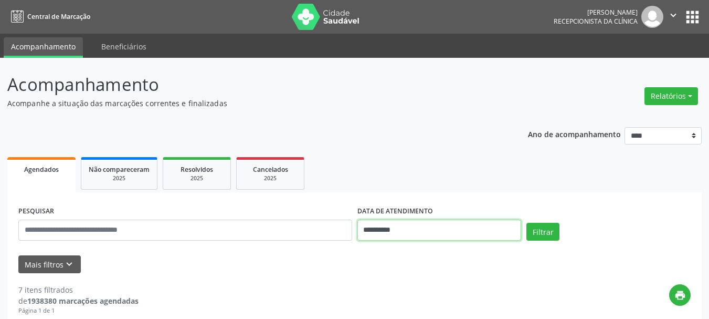
click at [403, 233] on input "**********" at bounding box center [440, 229] width 164 height 21
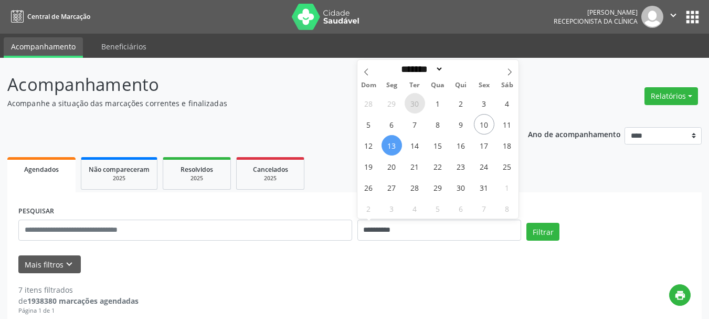
click at [411, 103] on span "30" at bounding box center [415, 103] width 20 height 20
type input "**********"
click at [411, 103] on span "30" at bounding box center [415, 103] width 20 height 20
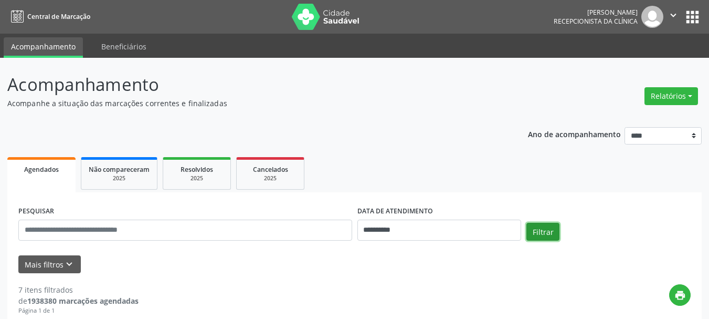
click at [546, 229] on button "Filtrar" at bounding box center [543, 232] width 33 height 18
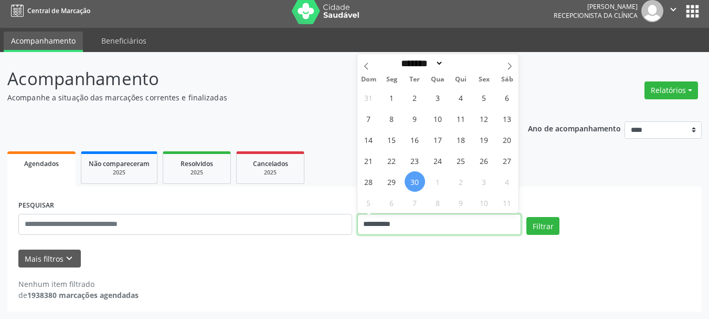
click at [406, 224] on input "**********" at bounding box center [440, 224] width 164 height 21
click at [510, 66] on icon at bounding box center [509, 65] width 7 height 7
select select "*"
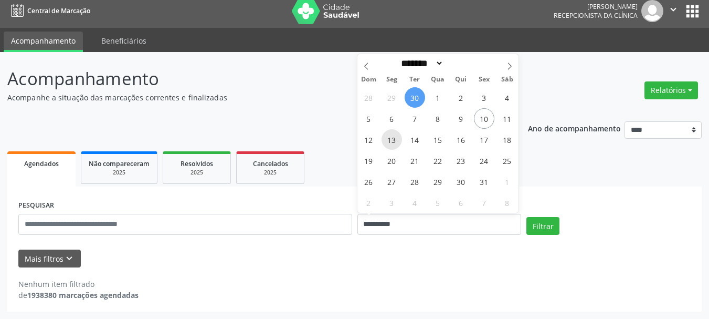
click at [392, 139] on span "13" at bounding box center [392, 139] width 20 height 20
type input "**********"
click at [392, 139] on span "13" at bounding box center [392, 139] width 20 height 20
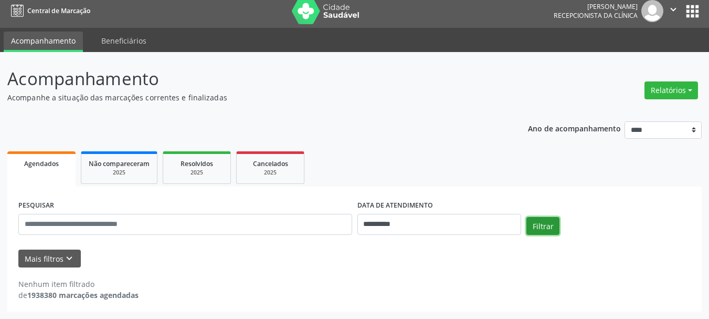
click at [539, 226] on button "Filtrar" at bounding box center [543, 226] width 33 height 18
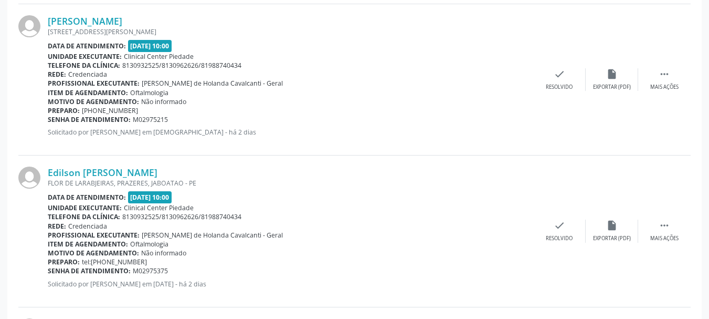
scroll to position [1074, 0]
